Goal: Contribute content

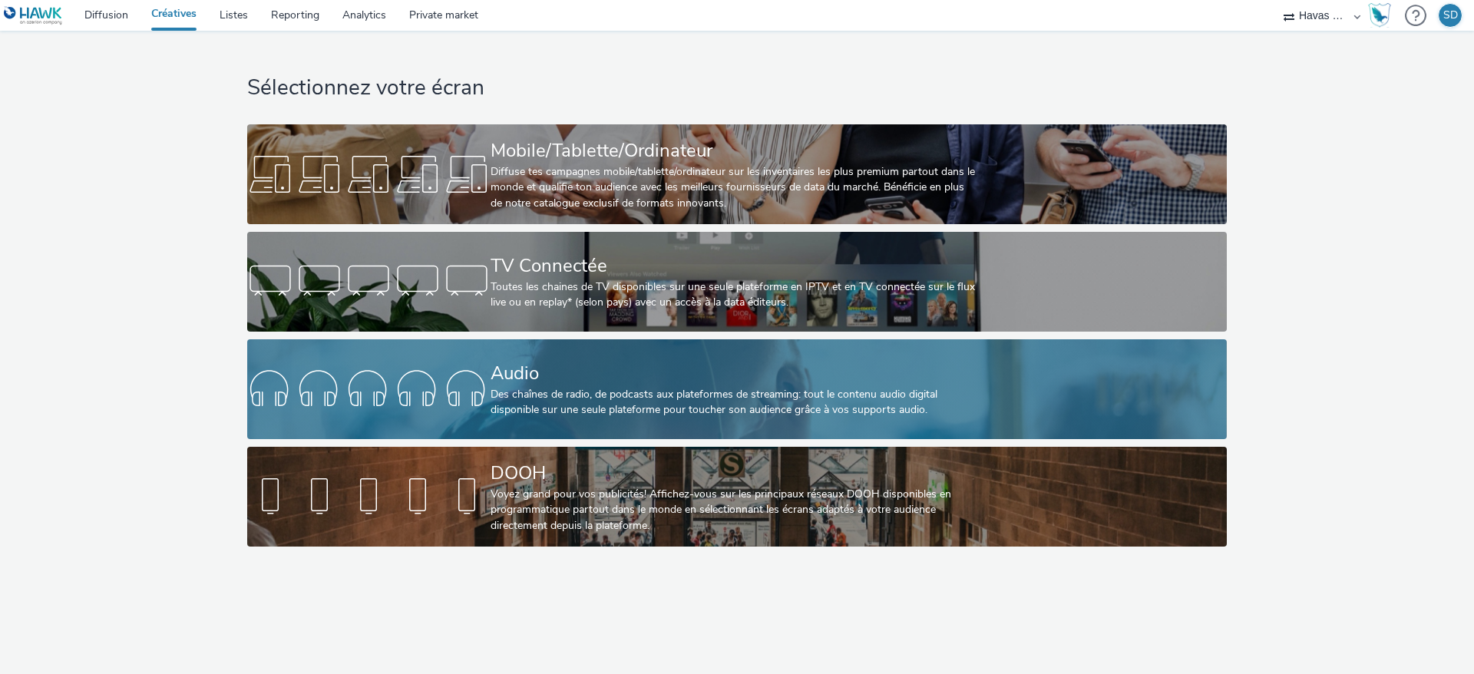
click at [669, 401] on div "Des chaînes de radio, de podcasts aux plateformes de streaming: tout le contenu…" at bounding box center [733, 402] width 487 height 31
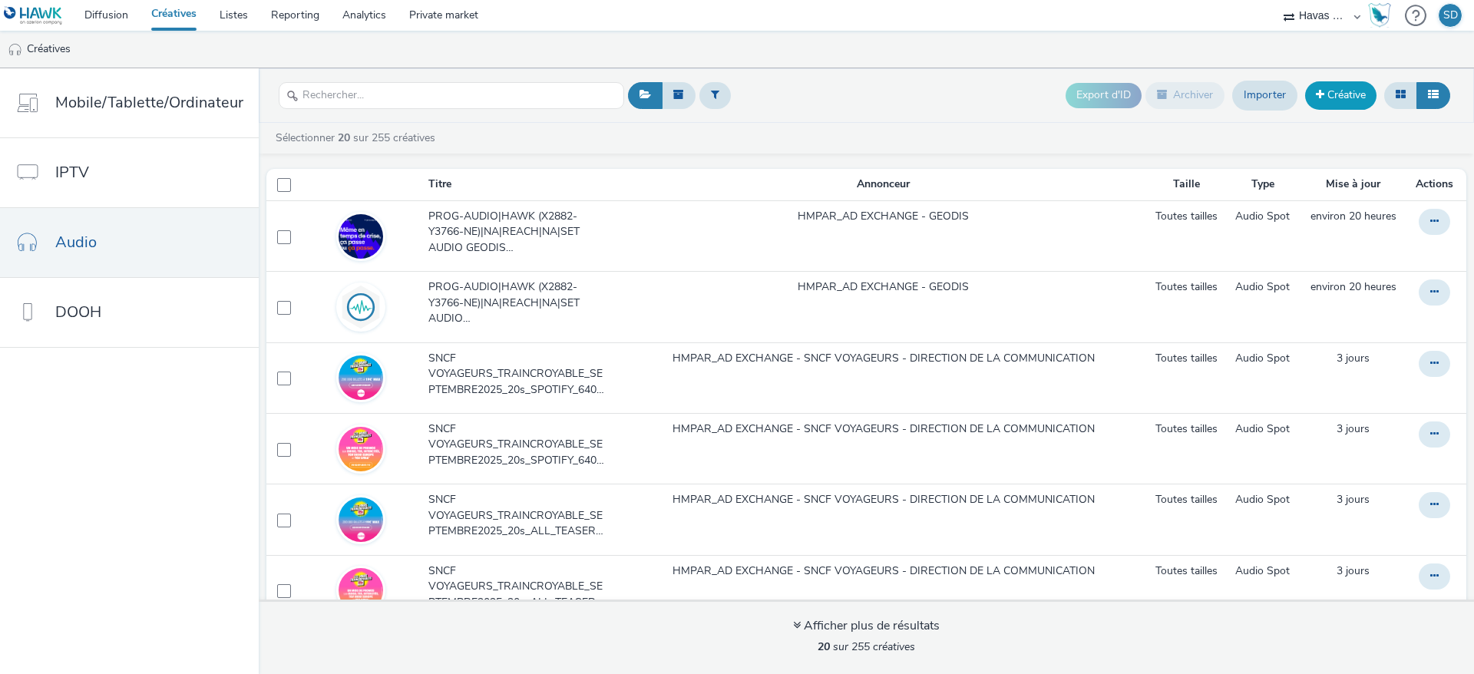
click at [1335, 104] on link "Créative" at bounding box center [1340, 95] width 71 height 28
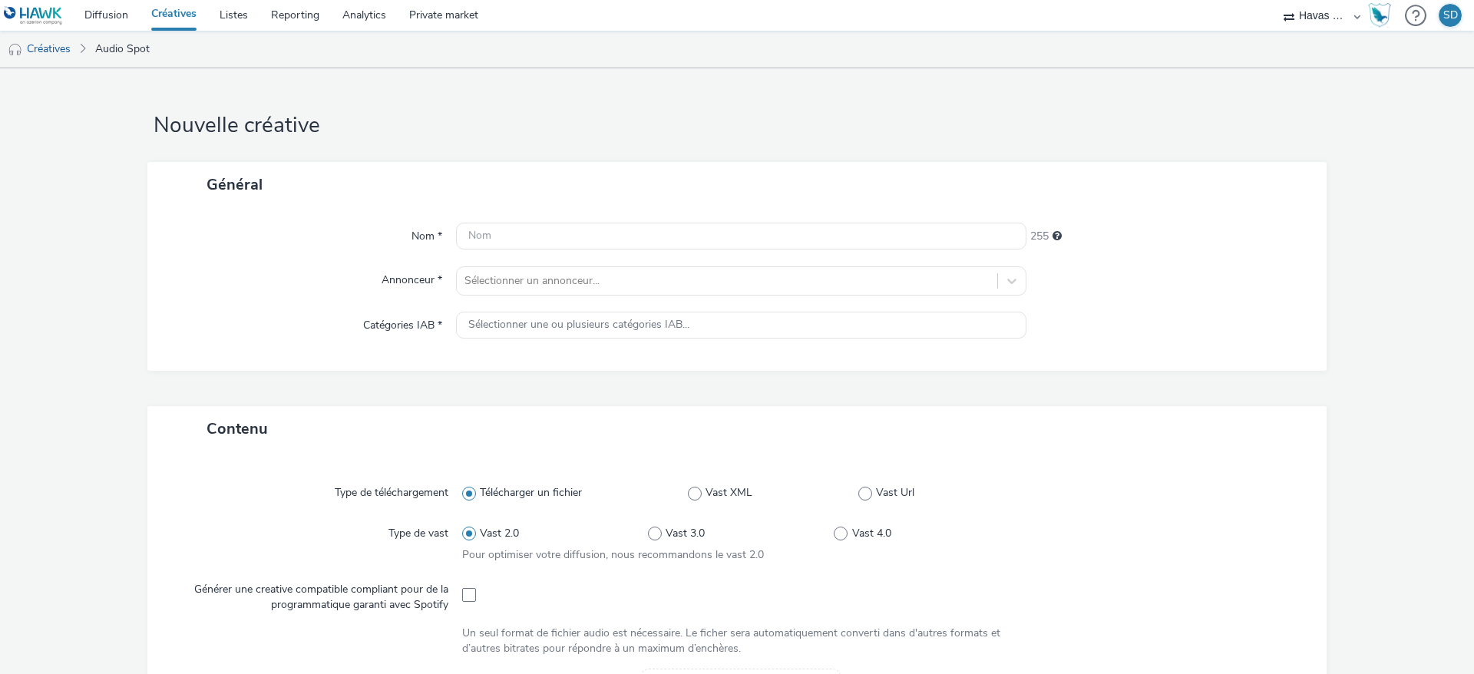
scroll to position [333, 0]
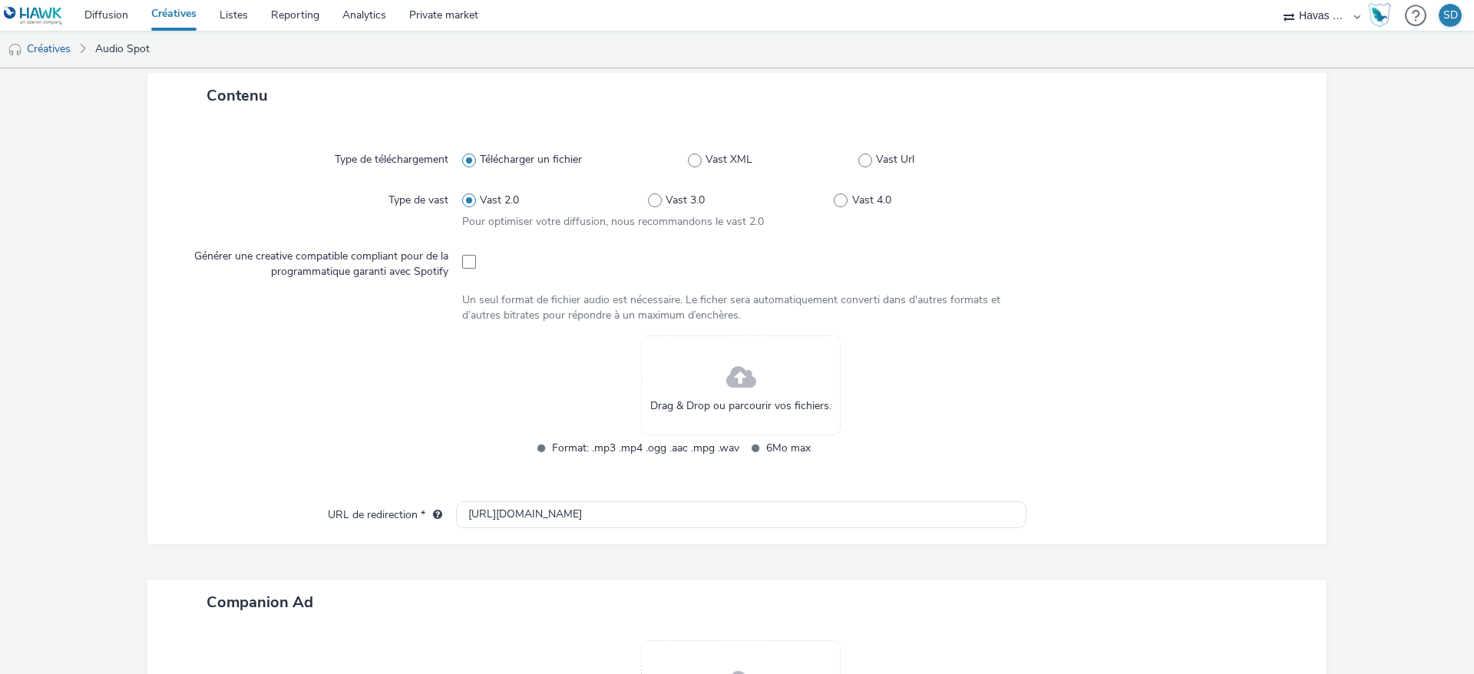
click at [681, 401] on span "Drag & Drop ou parcourir vos fichiers." at bounding box center [740, 405] width 181 height 15
click at [698, 371] on div "Drag & Drop ou parcourir vos fichiers." at bounding box center [741, 385] width 200 height 100
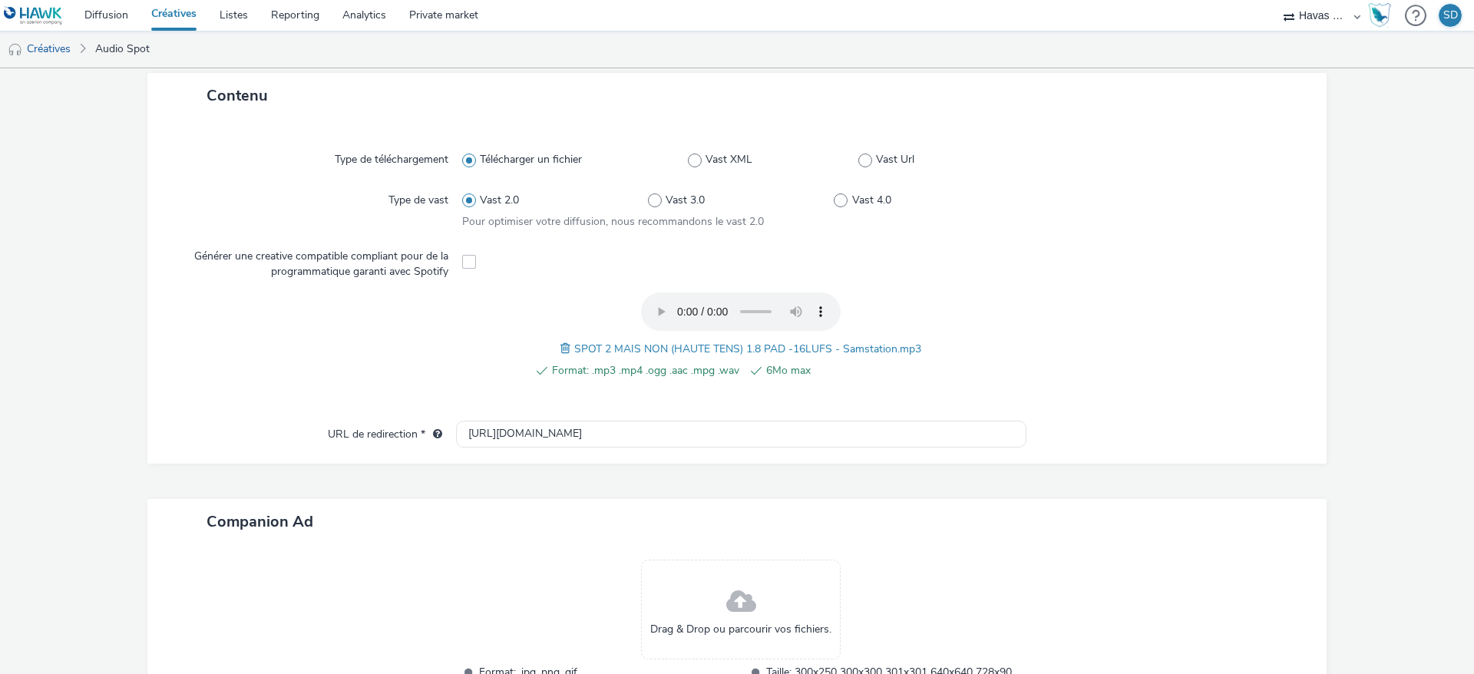
drag, startPoint x: 543, startPoint y: 345, endPoint x: 561, endPoint y: 346, distance: 17.7
click at [561, 346] on div "Format: .mp3 .mp4 .ogg .aac .mpg .wav 6Mo max SPOT 2 MAIS NON (HAUTE TENS) 1.8 …" at bounding box center [741, 344] width 558 height 104
click at [561, 346] on span at bounding box center [567, 348] width 14 height 17
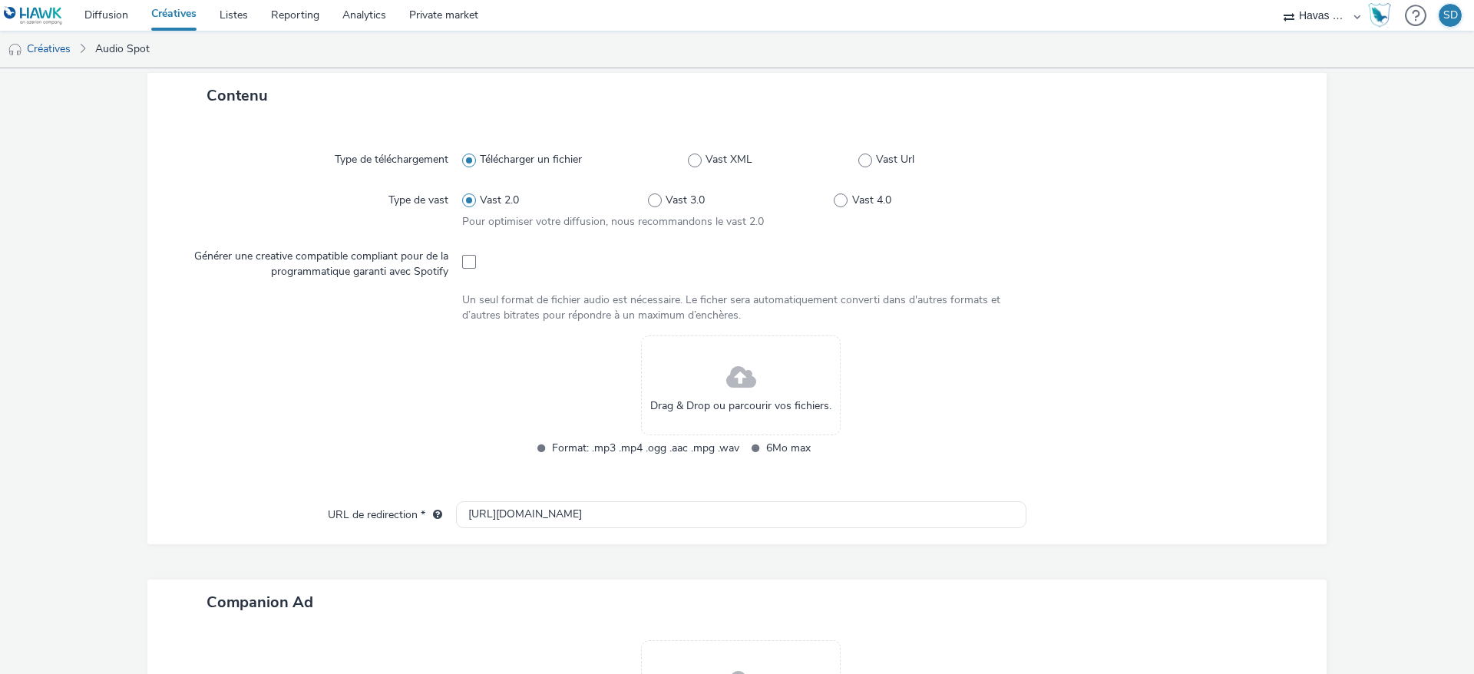
click at [757, 429] on div "Drag & Drop ou parcourir vos fichiers." at bounding box center [741, 385] width 200 height 100
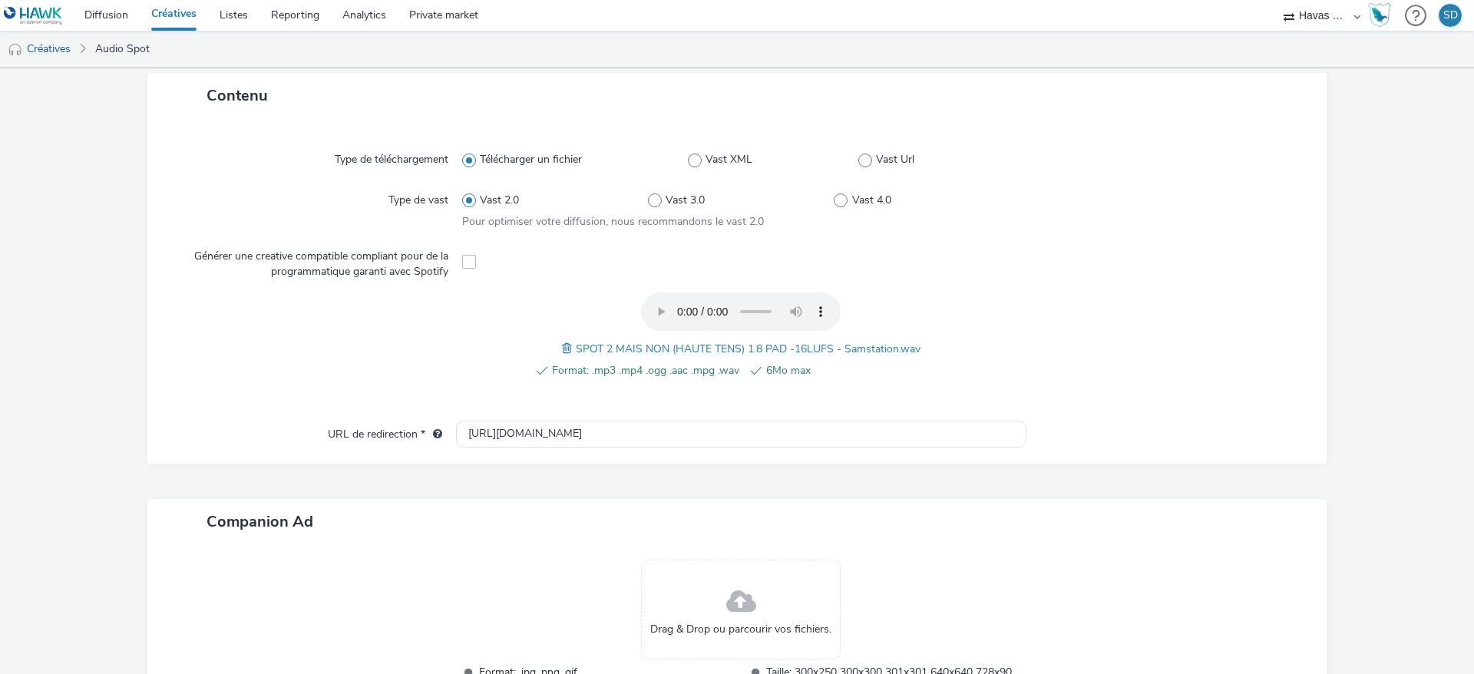
click at [562, 343] on span at bounding box center [569, 348] width 14 height 17
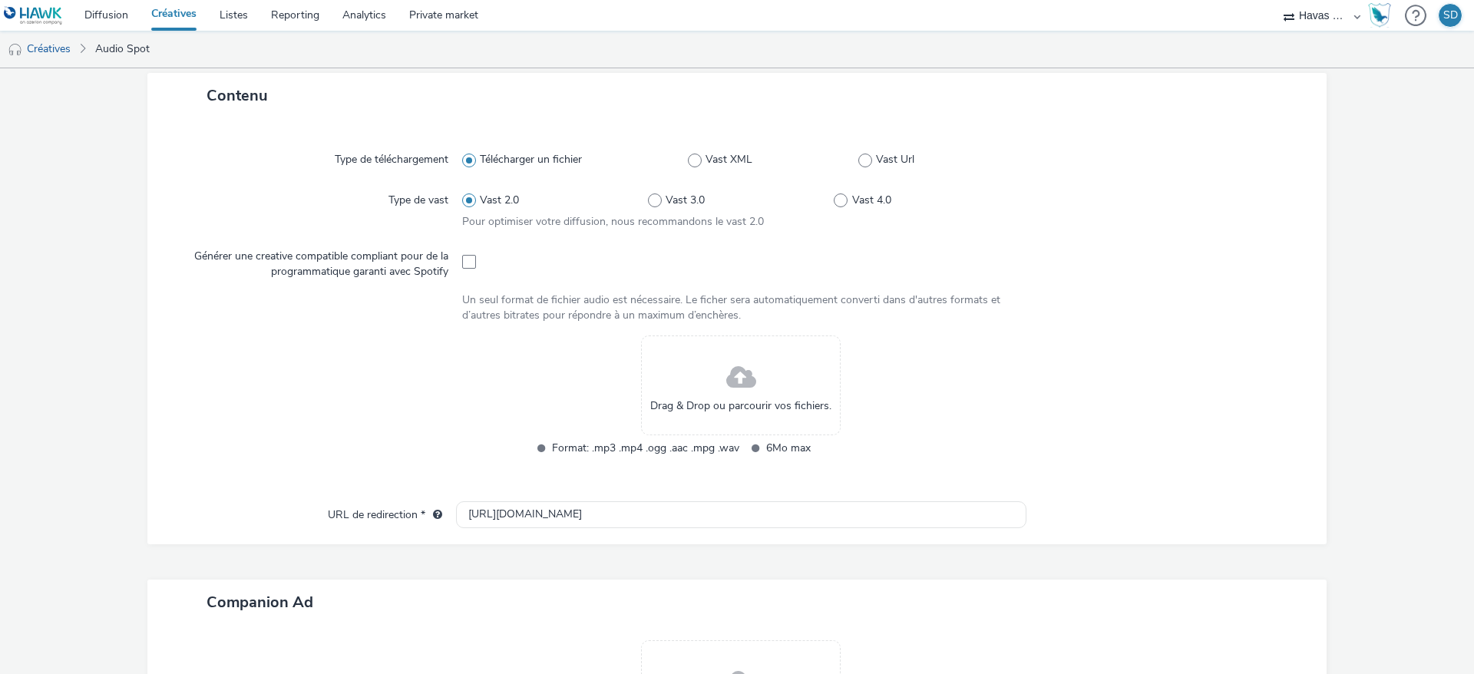
click at [669, 379] on div "Drag & Drop ou parcourir vos fichiers." at bounding box center [741, 385] width 200 height 100
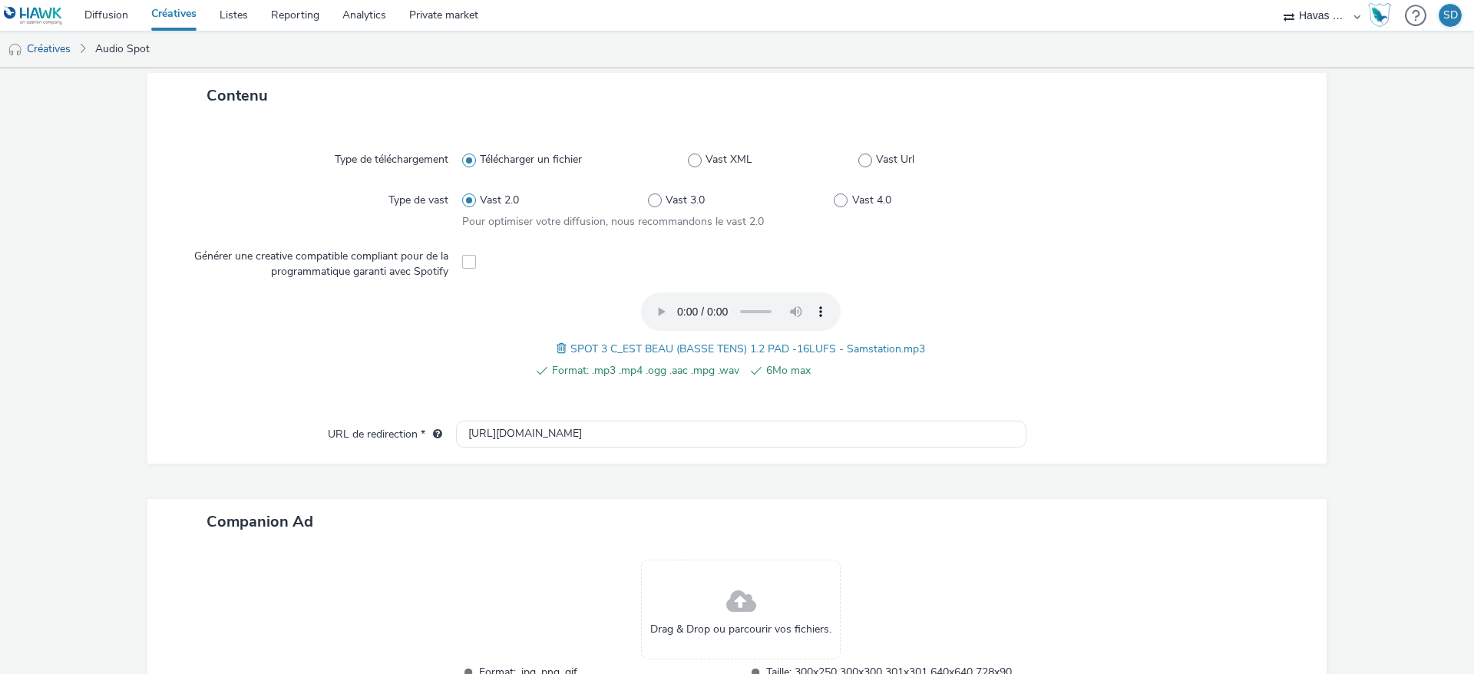
click at [556, 352] on span at bounding box center [563, 348] width 14 height 17
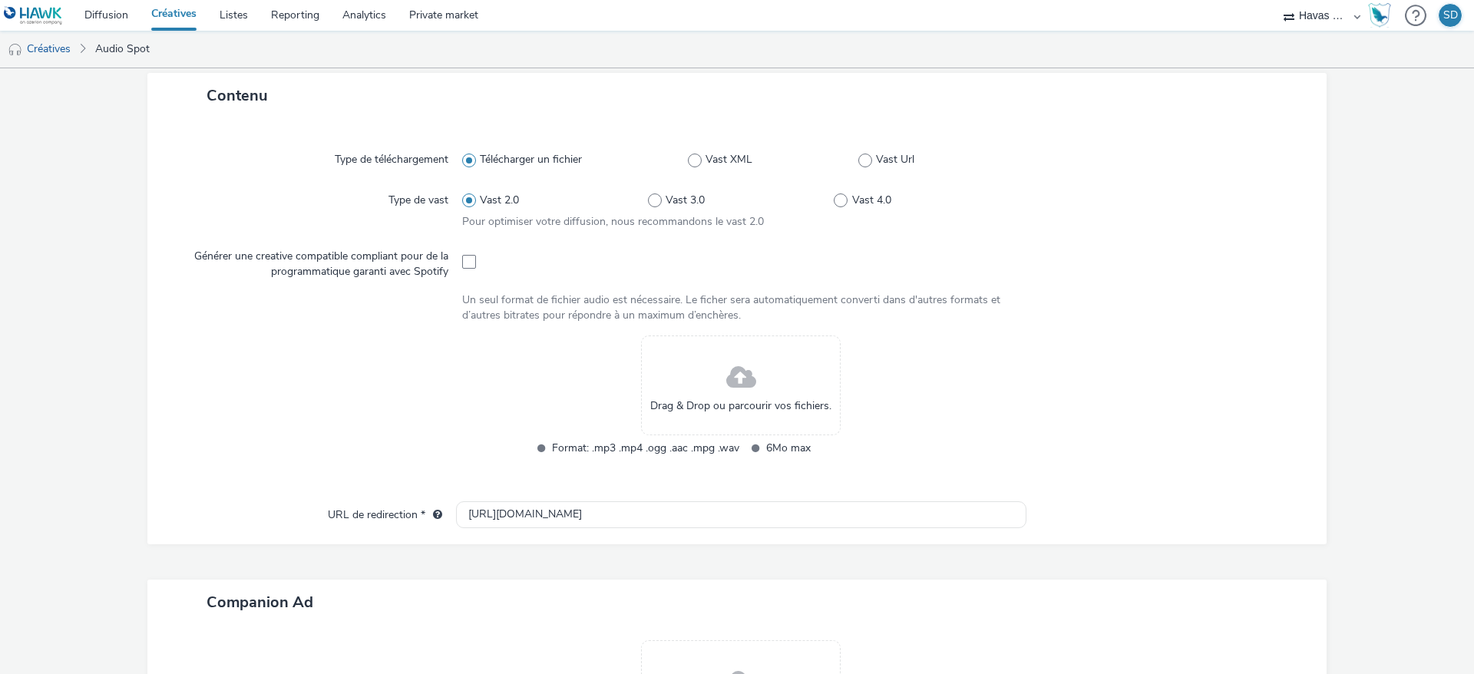
click at [702, 389] on div "Drag & Drop ou parcourir vos fichiers." at bounding box center [741, 385] width 200 height 100
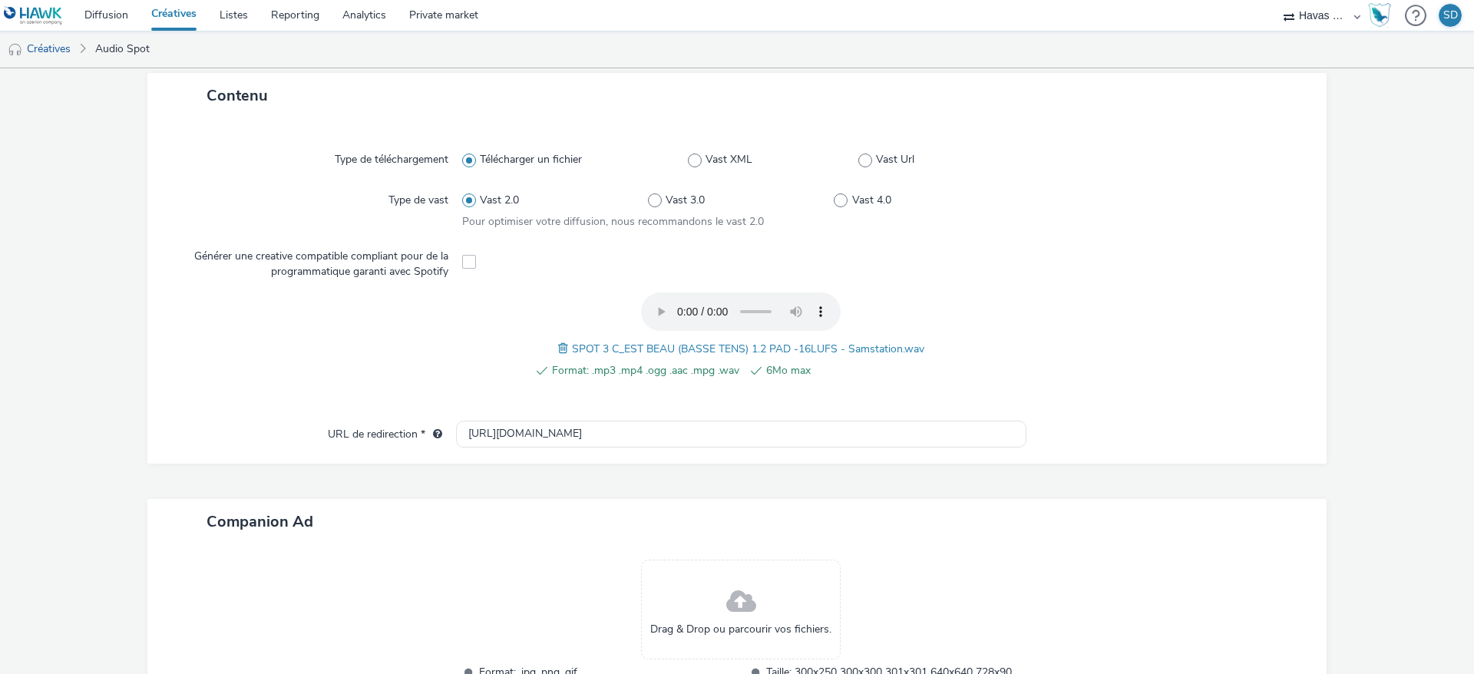
click at [558, 345] on span at bounding box center [565, 348] width 14 height 17
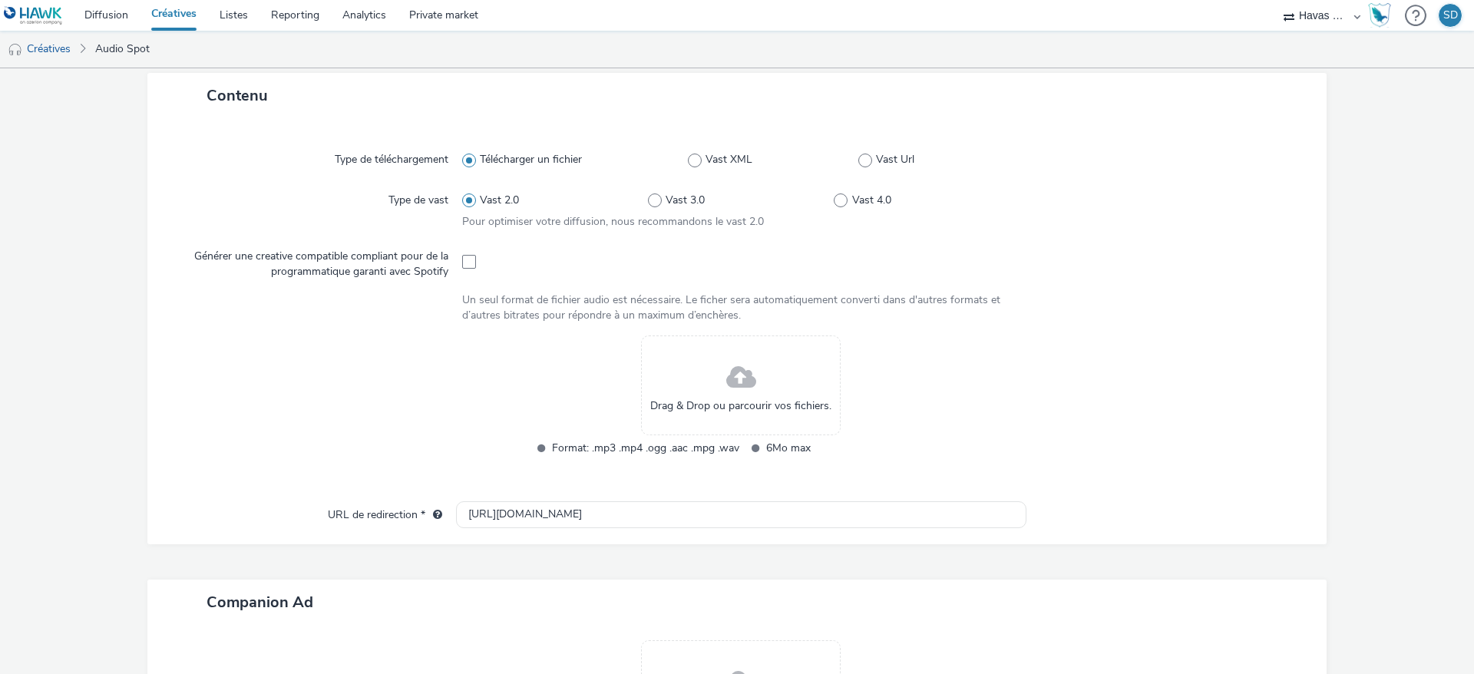
scroll to position [0, 0]
